Goal: Task Accomplishment & Management: Complete application form

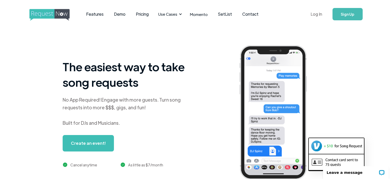
click at [317, 13] on link "Log In" at bounding box center [316, 14] width 22 height 18
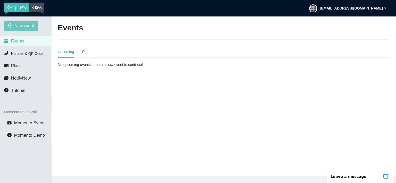
click at [22, 26] on span "New event" at bounding box center [24, 25] width 20 height 6
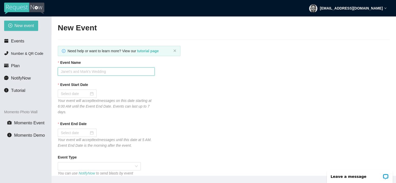
click at [84, 73] on input "Event Name" at bounding box center [106, 72] width 97 height 8
type input "[GEOGRAPHIC_DATA] After Work Party"
click at [74, 94] on input "Event Start Date" at bounding box center [75, 94] width 28 height 6
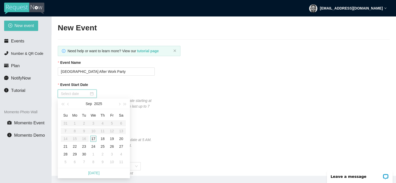
type input "[DATE]"
click at [93, 139] on div "17" at bounding box center [93, 139] width 6 height 6
type input "[DATE]"
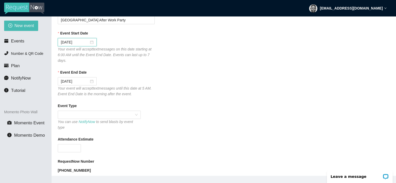
scroll to position [77, 0]
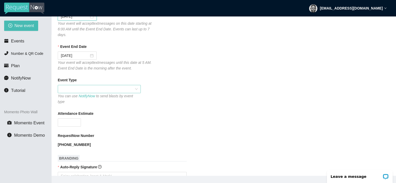
click at [83, 89] on span at bounding box center [99, 89] width 77 height 8
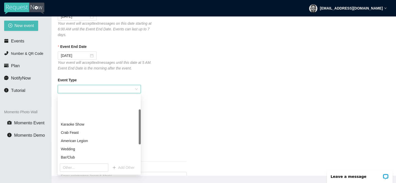
scroll to position [26, 0]
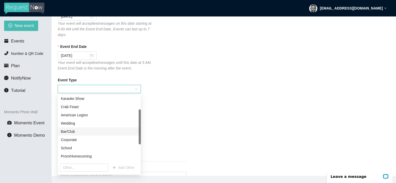
click at [68, 131] on div "Bar/Club" at bounding box center [99, 132] width 77 height 6
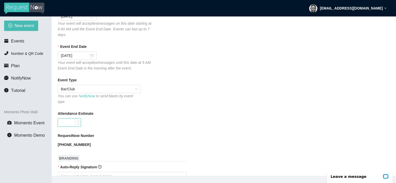
click at [67, 119] on input "Attendance Estimate" at bounding box center [69, 123] width 23 height 8
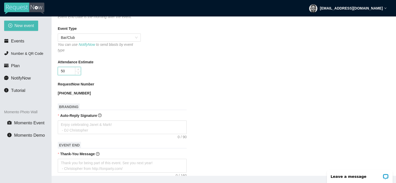
scroll to position [155, 0]
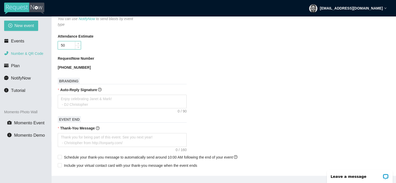
type input "50"
click at [36, 53] on span "Number & QR Code" at bounding box center [27, 54] width 32 height 4
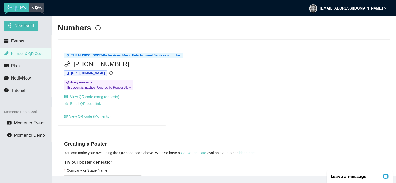
click at [90, 104] on span "Email QR code link" at bounding box center [85, 104] width 31 height 6
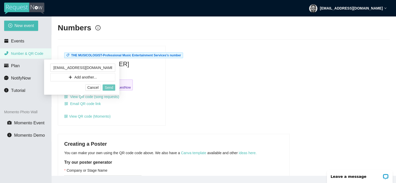
click at [108, 88] on span "Send" at bounding box center [109, 88] width 9 height 6
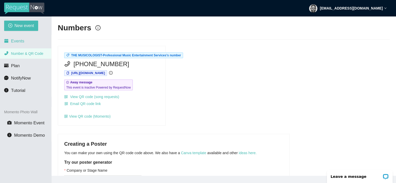
click at [17, 41] on span "Events" at bounding box center [17, 41] width 13 height 5
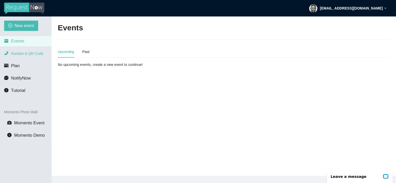
click at [24, 54] on span "Number & QR Code" at bounding box center [27, 54] width 32 height 4
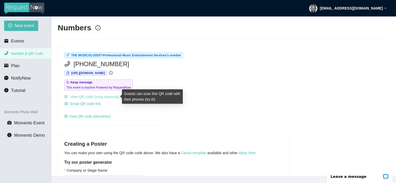
click at [81, 98] on link "View QR code (song requests)" at bounding box center [91, 97] width 55 height 4
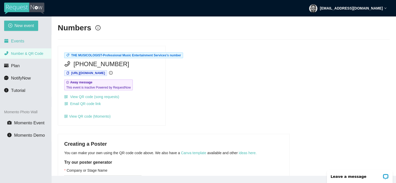
click at [17, 42] on span "Events" at bounding box center [17, 41] width 13 height 5
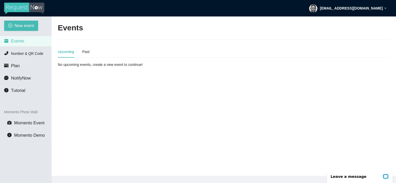
click at [69, 55] on div "Upcoming" at bounding box center [66, 52] width 16 height 12
click at [23, 27] on span "New event" at bounding box center [24, 25] width 20 height 6
type textarea "[URL][DOMAIN_NAME]"
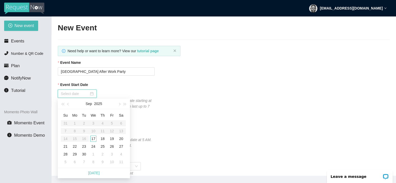
click at [77, 93] on input "Event Start Date" at bounding box center [75, 94] width 28 height 6
type input "[DATE]"
click at [94, 139] on div "17" at bounding box center [93, 139] width 6 height 6
type input "[DATE]"
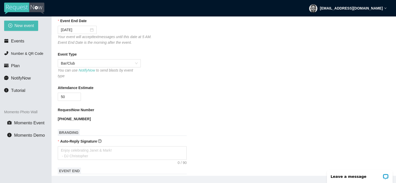
scroll to position [129, 0]
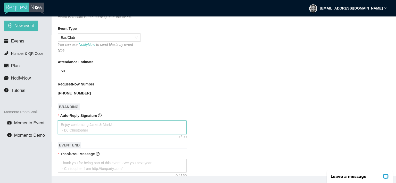
click at [75, 121] on textarea "Auto-Reply Signature" at bounding box center [122, 128] width 129 height 14
type textarea "Y"
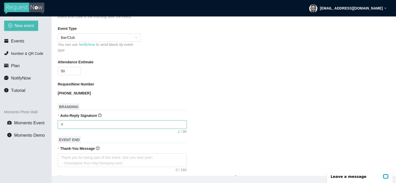
type textarea "Yo"
type textarea "You"
type textarea "Yo"
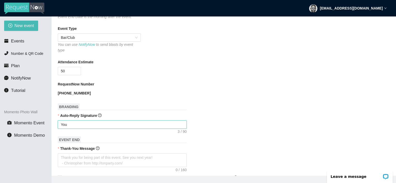
type textarea "Yo"
type textarea "Y"
type textarea "Enjoy celebrating [PERSON_NAME] & [PERSON_NAME]! - [PERSON_NAME]"
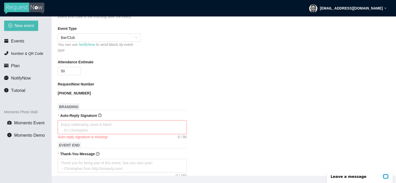
type textarea "Y"
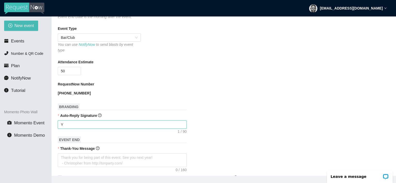
type textarea "Yo"
type textarea "You"
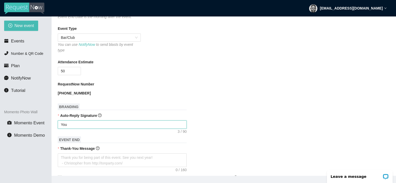
type textarea "You"
type textarea "You r"
type textarea "You re"
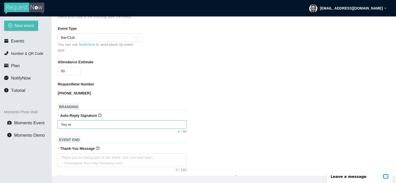
type textarea "You req"
type textarea "You requ"
type textarea "You reque"
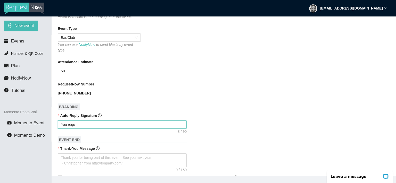
type textarea "You reque"
type textarea "You reques"
type textarea "You request"
type textarea "You requeste"
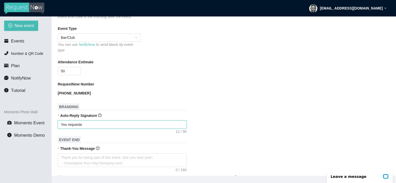
type textarea "You requested"
type textarea "You requested s"
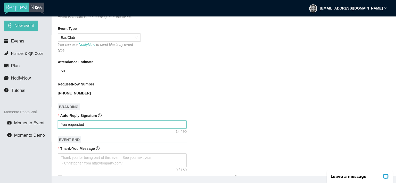
type textarea "You requested s"
type textarea "You requested so"
type textarea "You requested son"
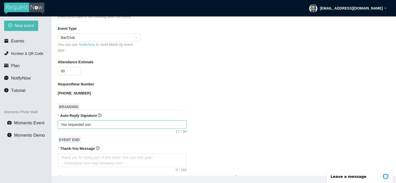
type textarea "You requested song"
type textarea "You requested song w"
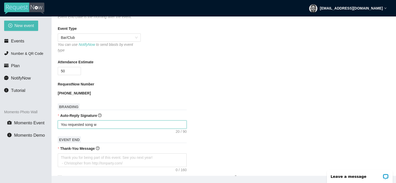
type textarea "You requested song wi"
type textarea "You requested song wil"
type textarea "You requested song will"
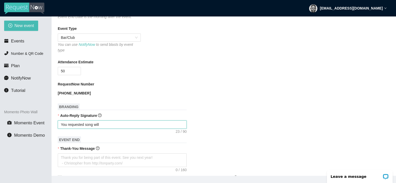
type textarea "You requested song will"
type textarea "You requested song will b"
type textarea "You requested song will be"
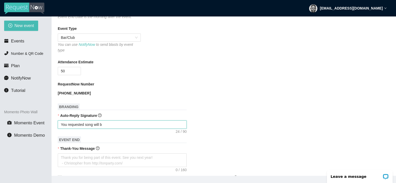
type textarea "You requested song will be"
type textarea "You requested song will be c"
type textarea "You requested song will be co"
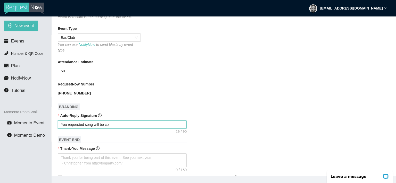
type textarea "You requested song will be com"
type textarea "You requested song will be comi"
type textarea "You requested song will be comin"
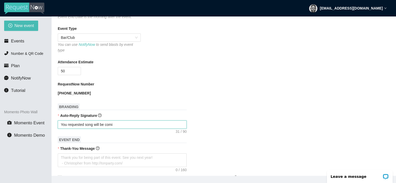
type textarea "You requested song will be comin"
type textarea "You requested song will be coming"
type textarea "You requested song will be comin"
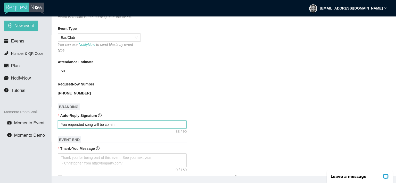
type textarea "You requested song will be comi"
type textarea "You requested song will be com"
type textarea "You requested song will be co"
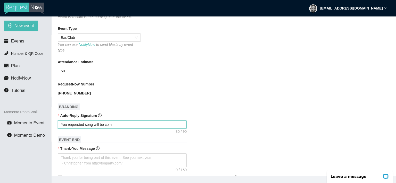
type textarea "You requested song will be co"
type textarea "You requested song will be c"
type textarea "You requested song will be"
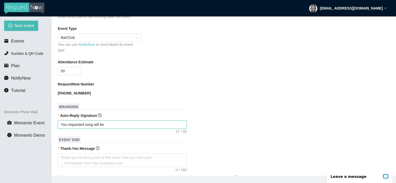
type textarea "You requested song will be p"
type textarea "You requested song will be pl"
type textarea "You requested song will be pla"
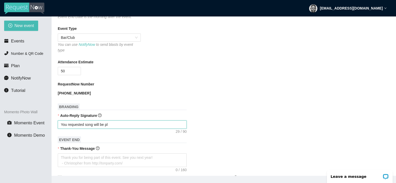
type textarea "You requested song will be pla"
type textarea "You requested song will be play"
type textarea "You requested song will be playe"
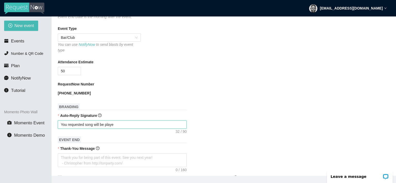
type textarea "You requested song will be played"
type textarea "You requested song will be played v"
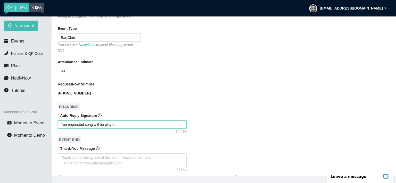
type textarea "You requested song will be played v"
type textarea "You requested song will be played [PERSON_NAME]"
type textarea "You requested song will be played ver"
type textarea "You requested song will be played very"
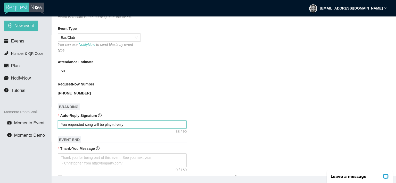
type textarea "You requested song will be played very"
type textarea "You requested song will be played very s"
type textarea "You requested song will be played very sh"
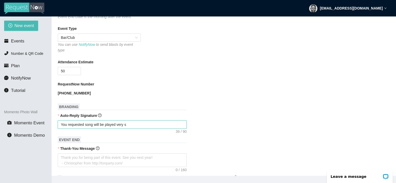
type textarea "You requested song will be played very sh"
type textarea "You requested song will be played very sho"
type textarea "You requested song will be played very shor"
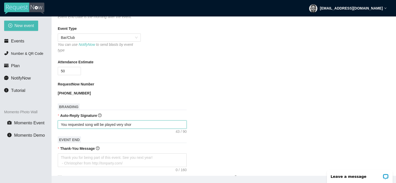
type textarea "You requested song will be played very short"
type textarea "You requested song will be played very shortl"
type textarea "You requested song will be played very shortly"
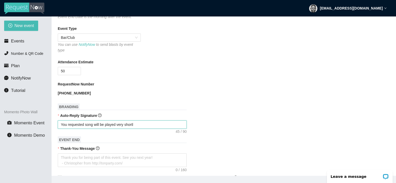
type textarea "You requested song will be played very shortly"
type textarea "You requested song will be played very shortly!"
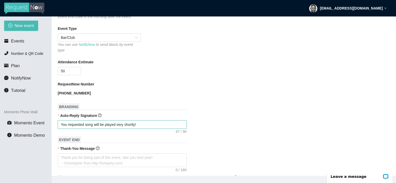
type textarea "You requested song will be played very shortly!"
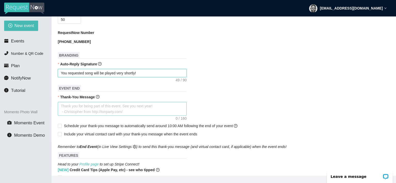
type textarea "You requested song will be played very shortly!"
click at [68, 102] on textarea "Thank-You Message" at bounding box center [122, 109] width 129 height 14
type textarea "T"
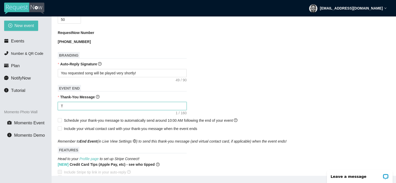
type textarea "Th"
type textarea "Tha"
type textarea "Than"
type textarea "Thank"
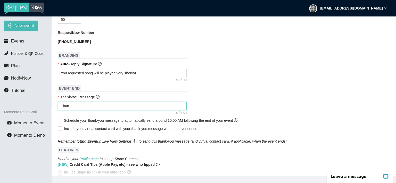
type textarea "Thank"
type textarea "Thank y"
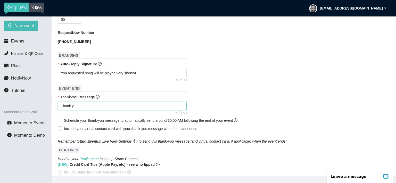
type textarea "Thank yo"
type textarea "Thank you"
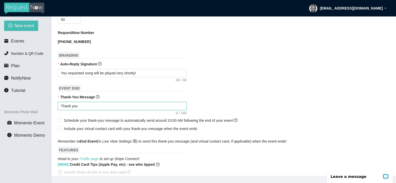
type textarea "Thank you"
type textarea "Thank you f"
type textarea "Thank you fo"
type textarea "Thank you for"
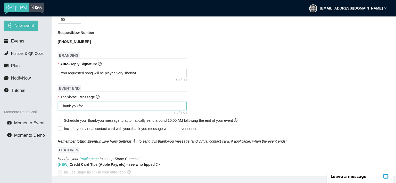
type textarea "Thank you for"
type textarea "Thank you for y"
type textarea "Thank you for yo"
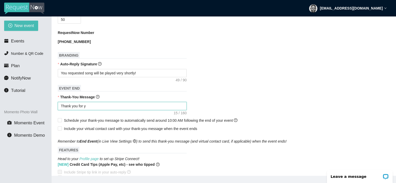
type textarea "Thank you for yo"
type textarea "Thank you for you"
type textarea "Thank you for your"
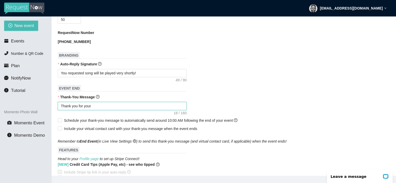
type textarea "Thank you for your"
type textarea "Thank you for your p"
type textarea "Thank you for your pa"
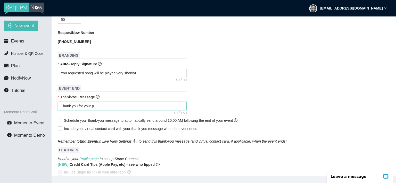
type textarea "Thank you for your pa"
type textarea "Thank you for your pat"
type textarea "Thank you for your patr"
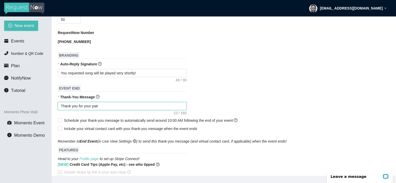
type textarea "Thank you for your [PERSON_NAME]"
type textarea "Thank you for your patron"
type textarea "Thank you for your patrona"
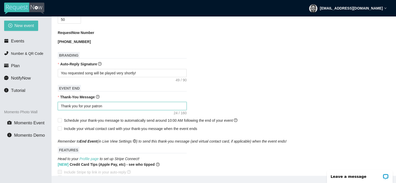
type textarea "Thank you for your patrona"
type textarea "Thank you for your patronag"
type textarea "Thank you for your patronage"
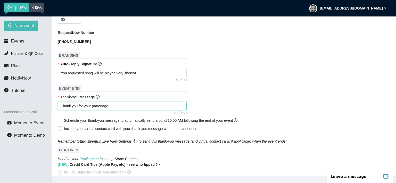
type textarea "Thank you for your patronage."
type textarea "Thank you for your patronage. I"
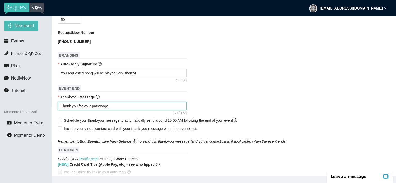
type textarea "Thank you for your patronage. I"
type textarea "Thank you for your patronage. I g"
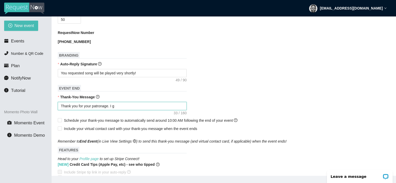
type textarea "Thank you for your patronage. I ge"
type textarea "Thank you for your patronage. I g"
type textarea "Thank you for your patronage. I gr"
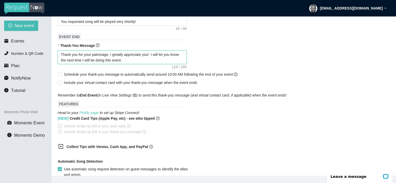
scroll to position [284, 0]
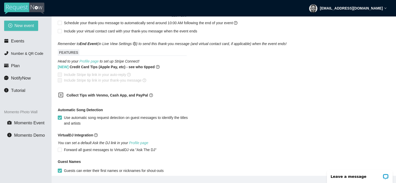
click at [61, 93] on icon "plus-square" at bounding box center [60, 95] width 5 height 5
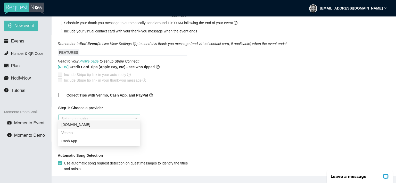
click at [136, 115] on div "Select a provider" at bounding box center [99, 119] width 82 height 8
click at [105, 143] on div "Cash App" at bounding box center [99, 141] width 76 height 6
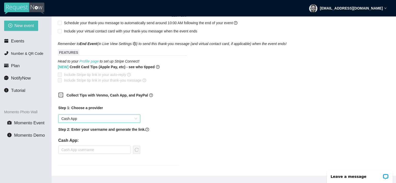
scroll to position [309, 0]
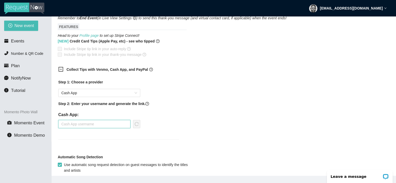
click at [74, 121] on input "text" at bounding box center [94, 124] width 72 height 8
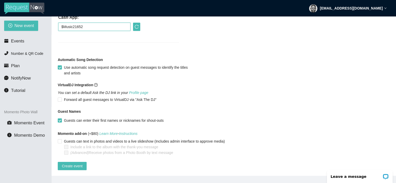
scroll to position [16, 0]
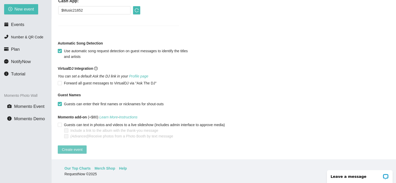
click at [71, 147] on span "Create event" at bounding box center [72, 150] width 21 height 6
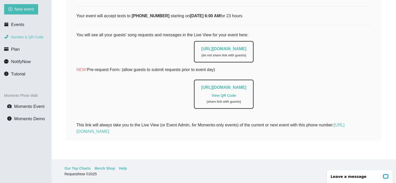
click at [23, 38] on span "Number & QR Code" at bounding box center [27, 37] width 32 height 4
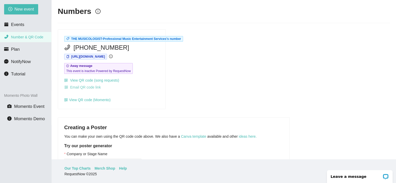
click at [86, 89] on span "Email QR code link" at bounding box center [85, 88] width 31 height 6
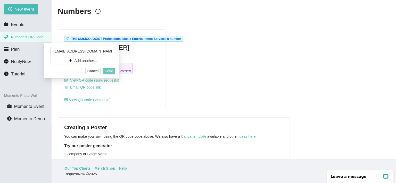
click at [108, 71] on span "Send" at bounding box center [109, 71] width 9 height 6
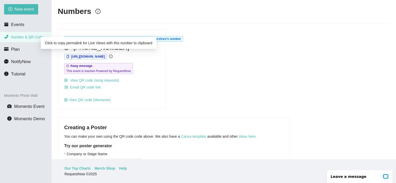
click at [105, 57] on span "[URL][DOMAIN_NAME]" at bounding box center [88, 57] width 34 height 4
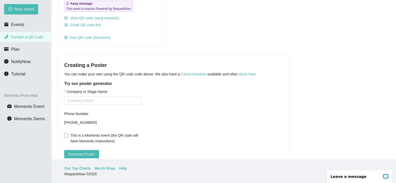
scroll to position [88, 0]
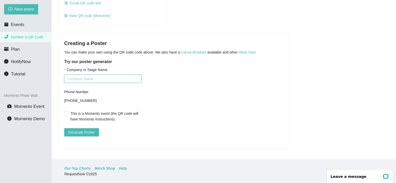
click at [83, 75] on input "Company or Stage Name" at bounding box center [102, 79] width 77 height 8
click at [81, 130] on span "Generate Poster" at bounding box center [81, 133] width 27 height 6
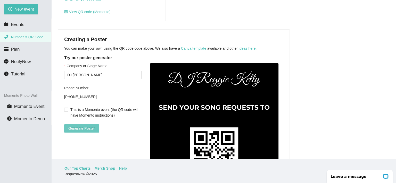
scroll to position [140, 0]
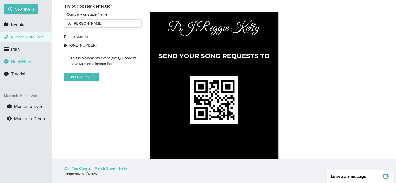
click at [23, 62] on span "NotifyNow" at bounding box center [21, 61] width 20 height 5
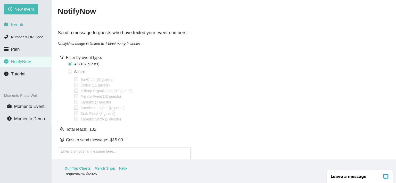
click at [19, 24] on span "Events" at bounding box center [17, 24] width 13 height 5
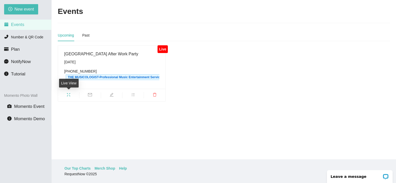
click at [70, 96] on icon "fullscreen" at bounding box center [68, 94] width 3 height 3
